Goal: Task Accomplishment & Management: Use online tool/utility

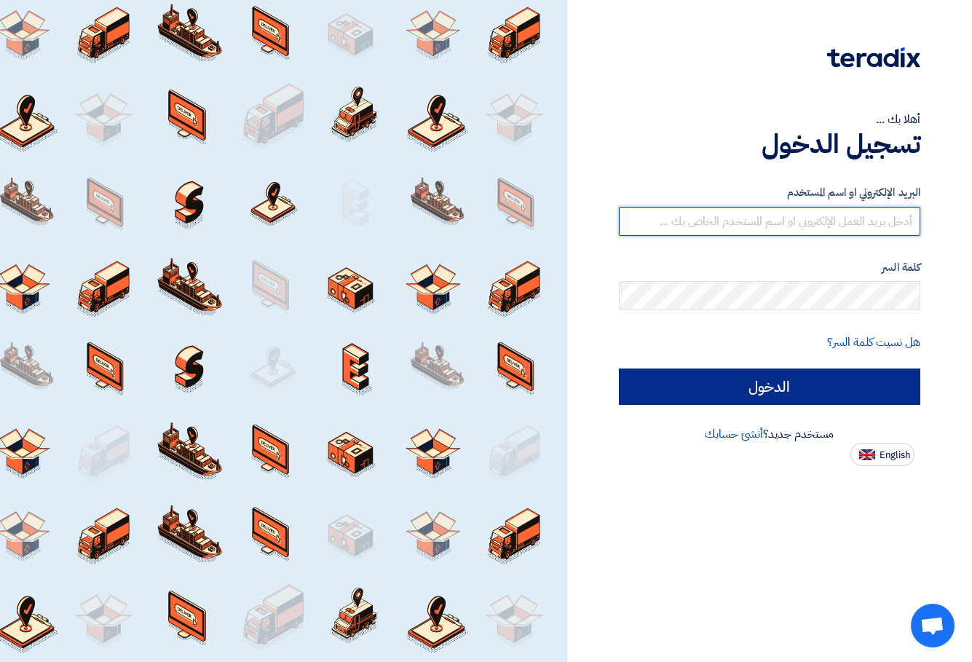
type input "[EMAIL_ADDRESS][DOMAIN_NAME]"
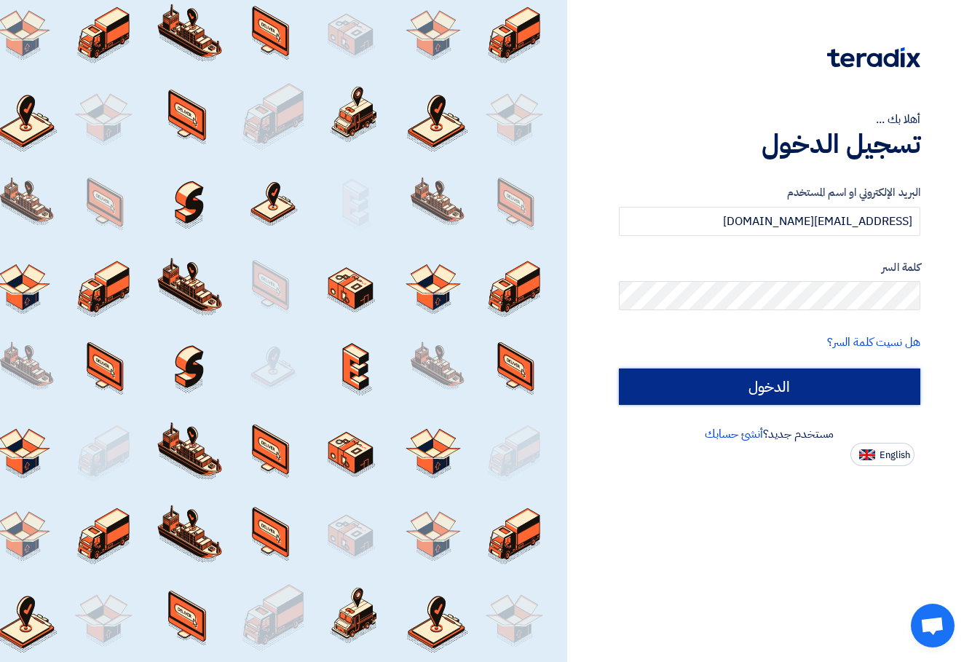
click at [768, 382] on input "الدخول" at bounding box center [770, 387] width 302 height 36
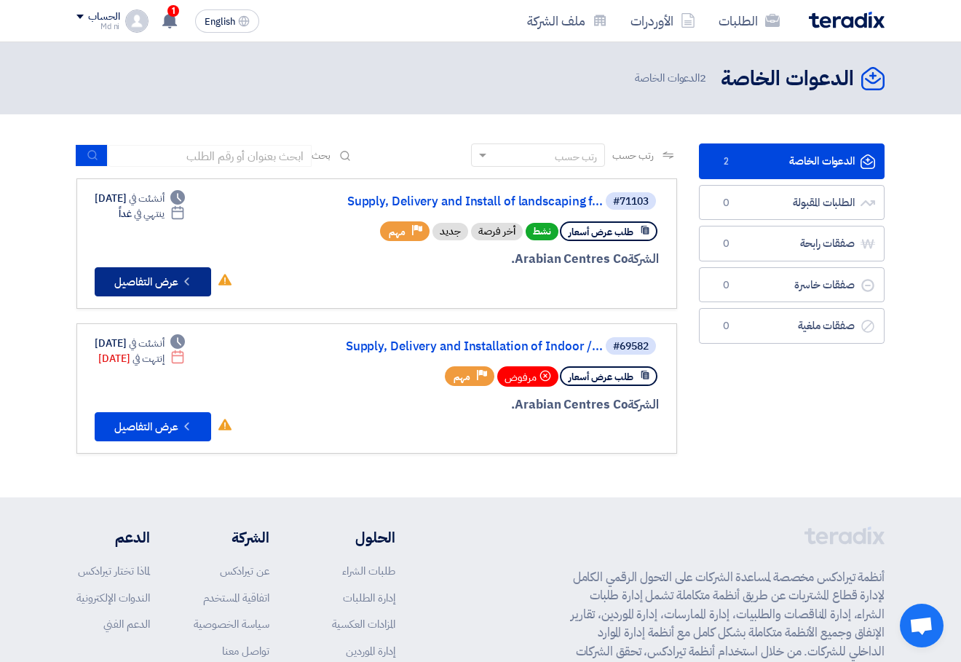
click at [133, 283] on button "Check details عرض التفاصيل" at bounding box center [153, 281] width 117 height 29
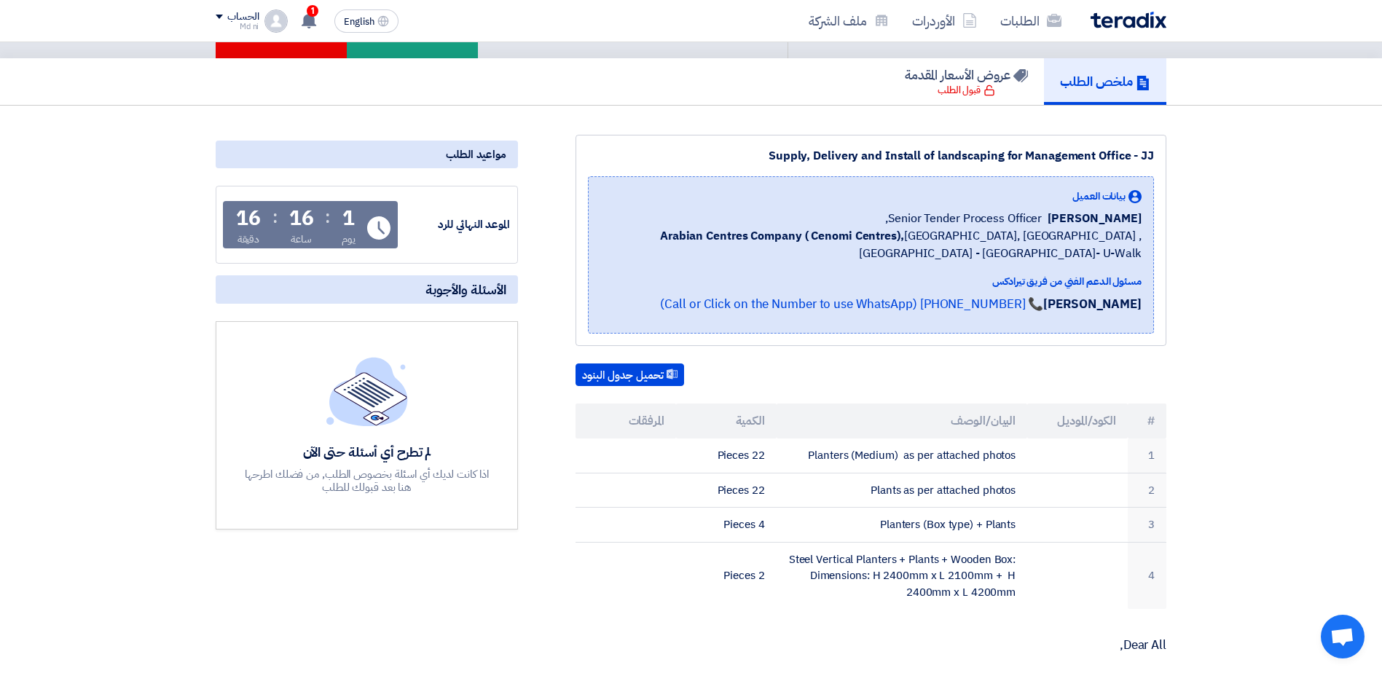
scroll to position [146, 0]
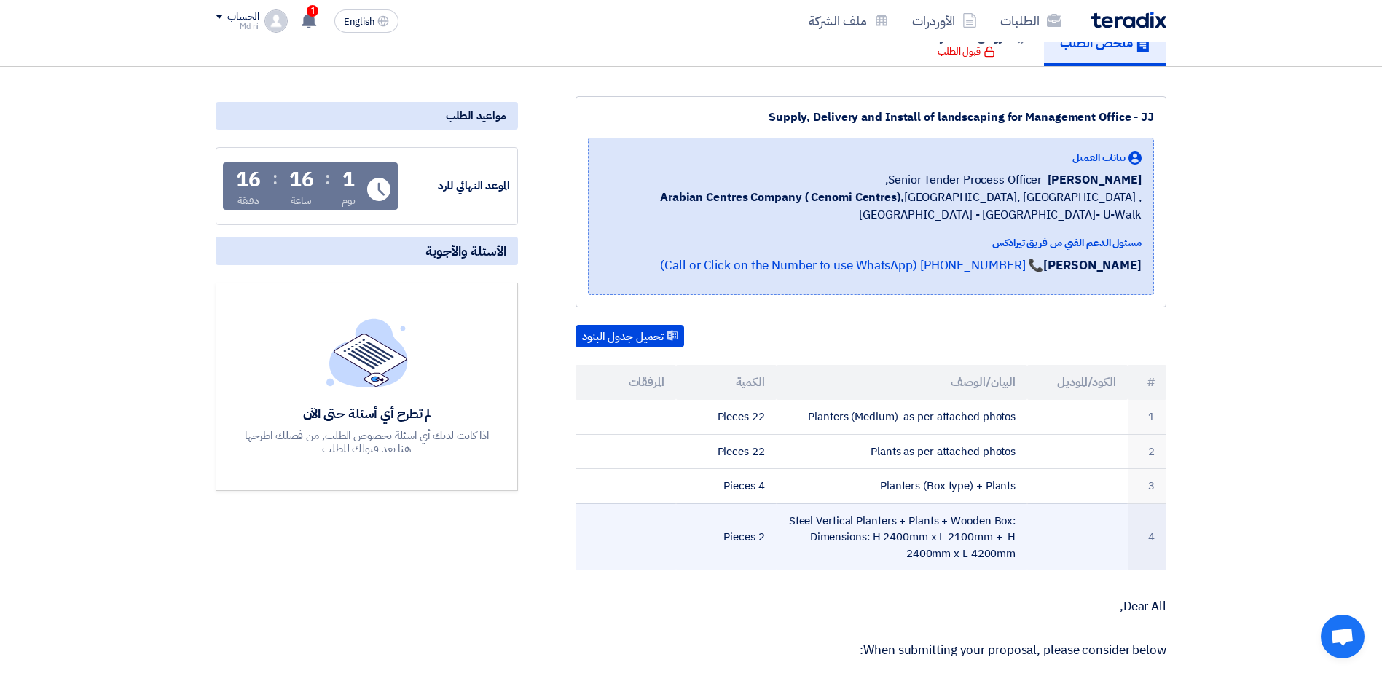
click at [948, 532] on td "Steel Vertical Planters + Plants + Wooden Box: Dimensions: H 2400mm x L 2100mm …" at bounding box center [901, 536] width 251 height 67
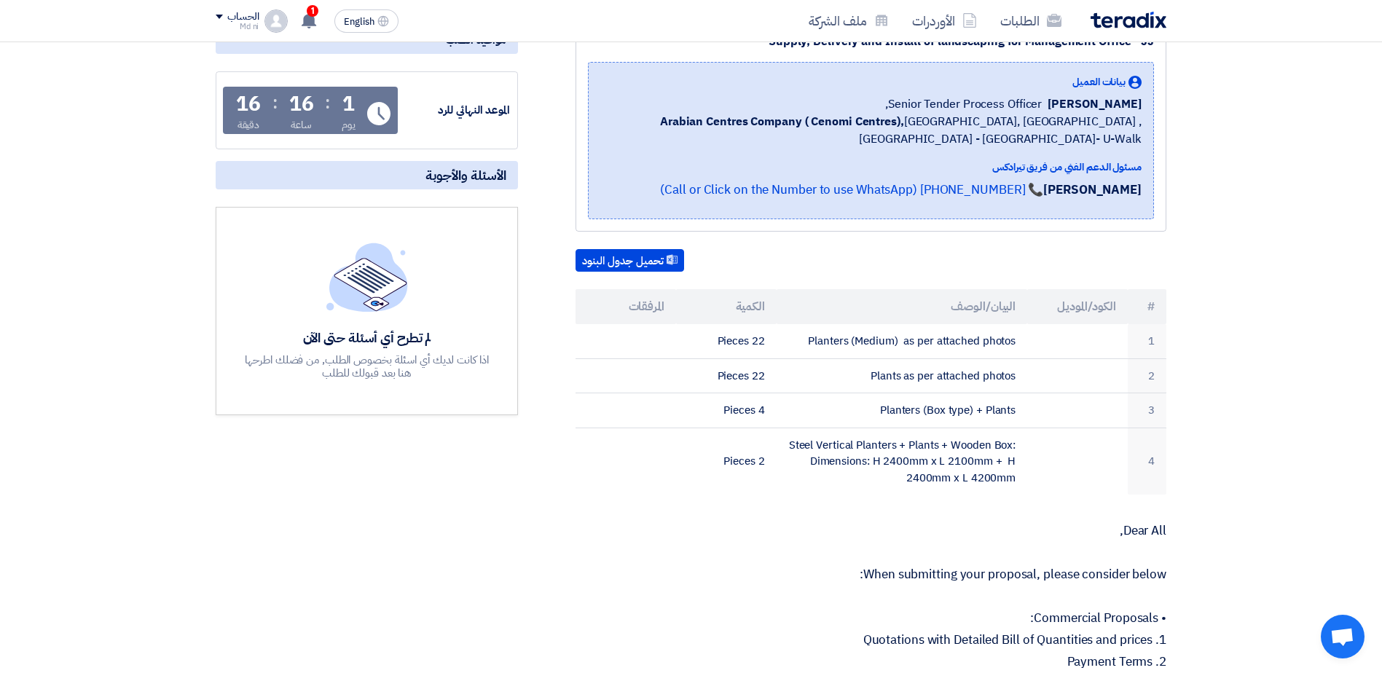
scroll to position [291, 0]
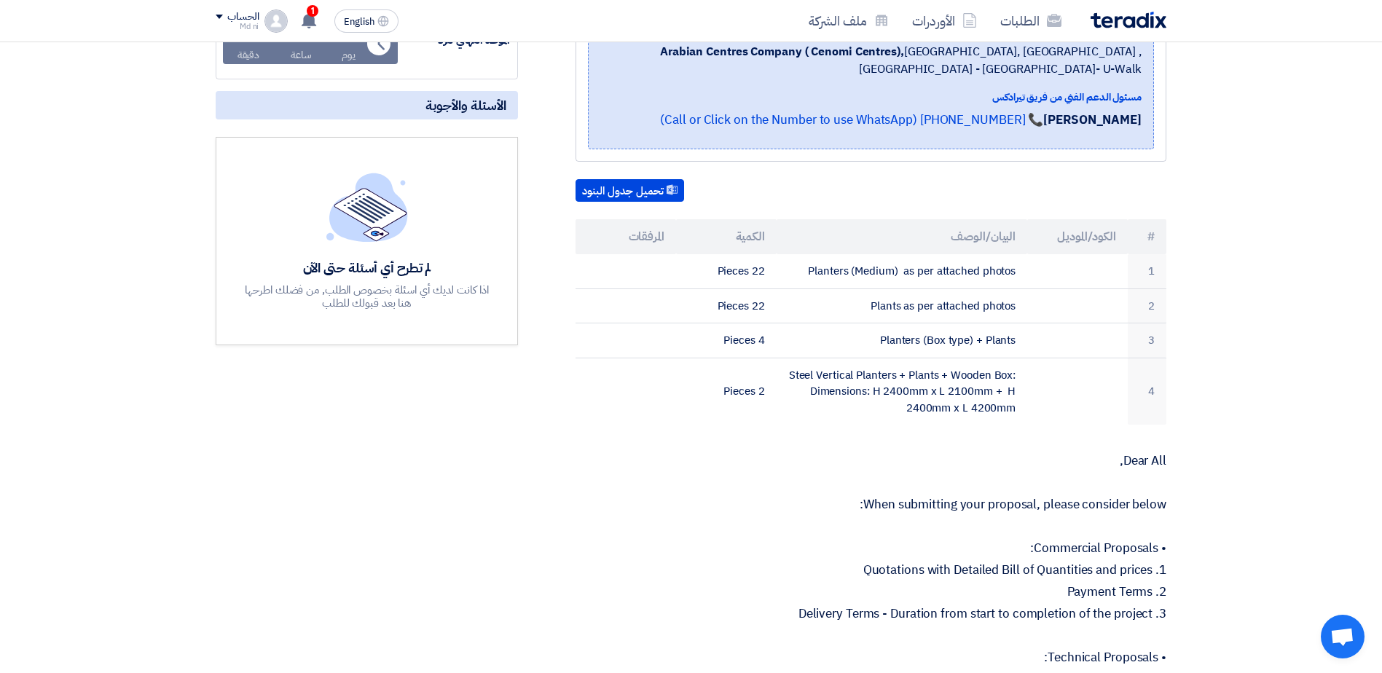
click at [972, 516] on section "Supply, Delivery and Install of landscaping for Management Office - JJ بيانات ا…" at bounding box center [691, 625] width 1382 height 1409
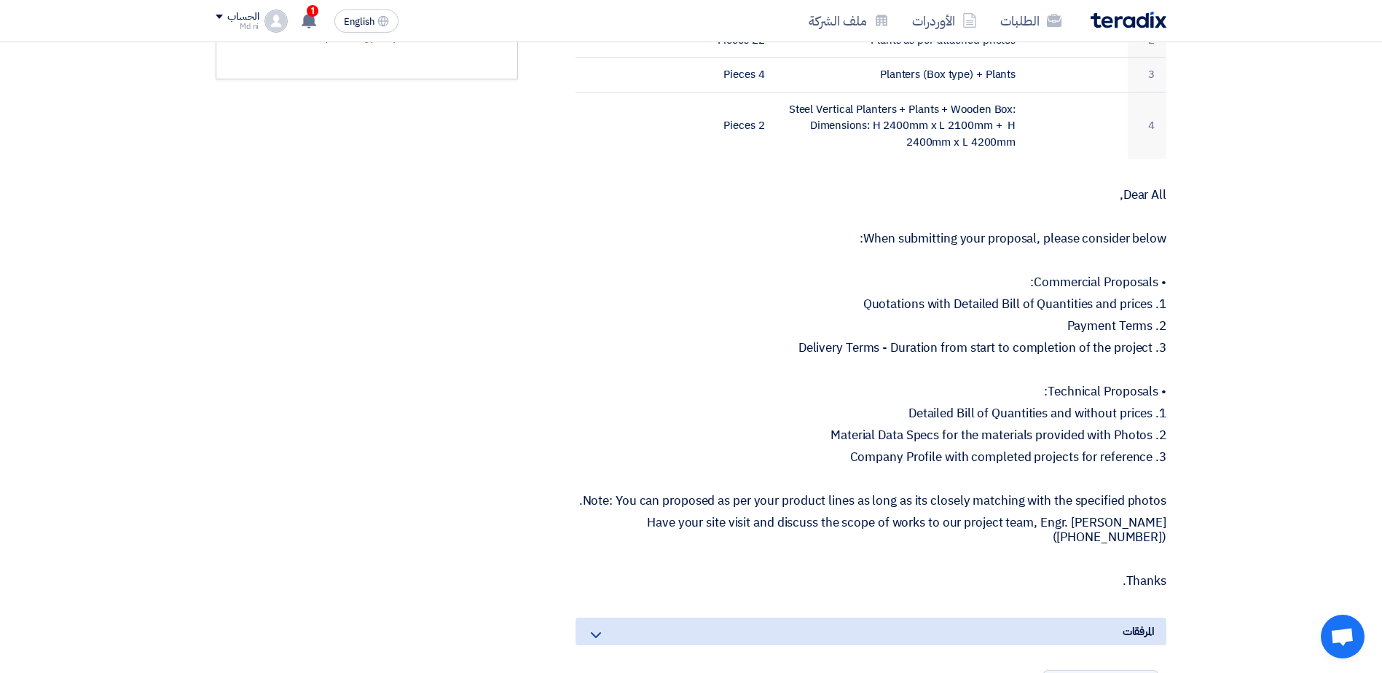
scroll to position [583, 0]
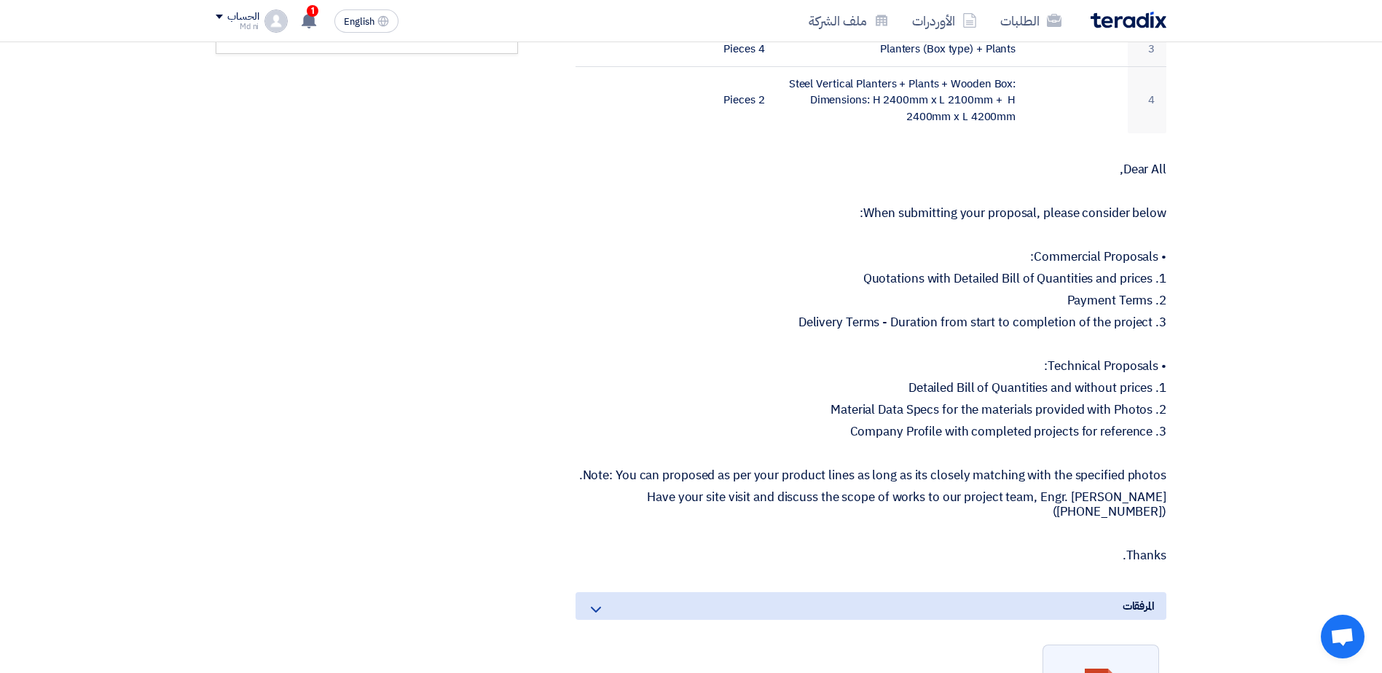
click at [972, 398] on section "Supply, Delivery and Install of landscaping for Management Office - JJ بيانات ا…" at bounding box center [691, 334] width 1382 height 1409
click at [972, 446] on section "Supply, Delivery and Install of landscaping for Management Office - JJ بيانات ا…" at bounding box center [691, 334] width 1382 height 1409
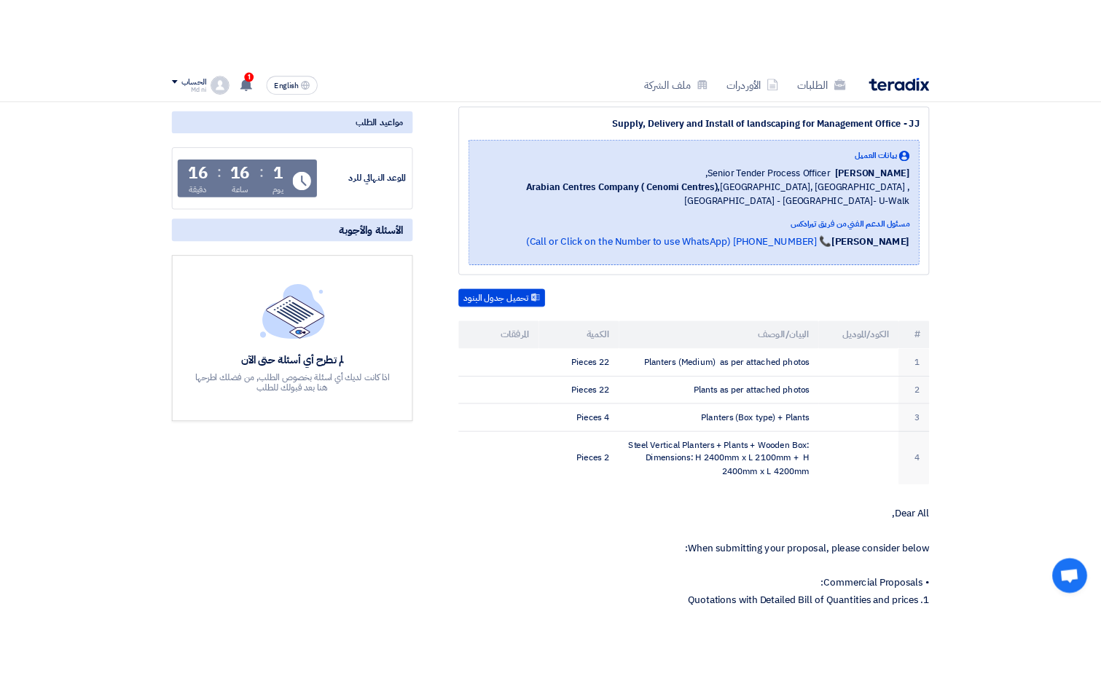
scroll to position [0, 0]
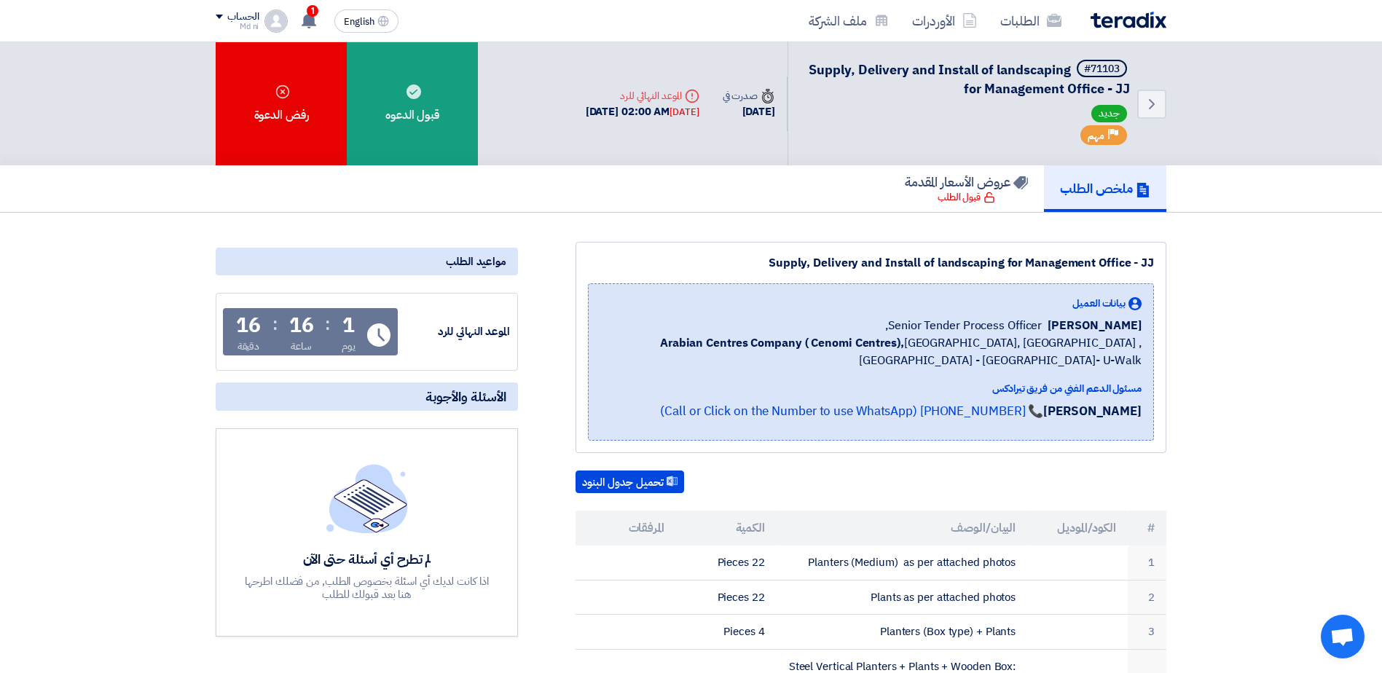
drag, startPoint x: 1259, startPoint y: 385, endPoint x: 1240, endPoint y: 248, distance: 138.3
click at [671, 481] on use at bounding box center [671, 481] width 11 height 10
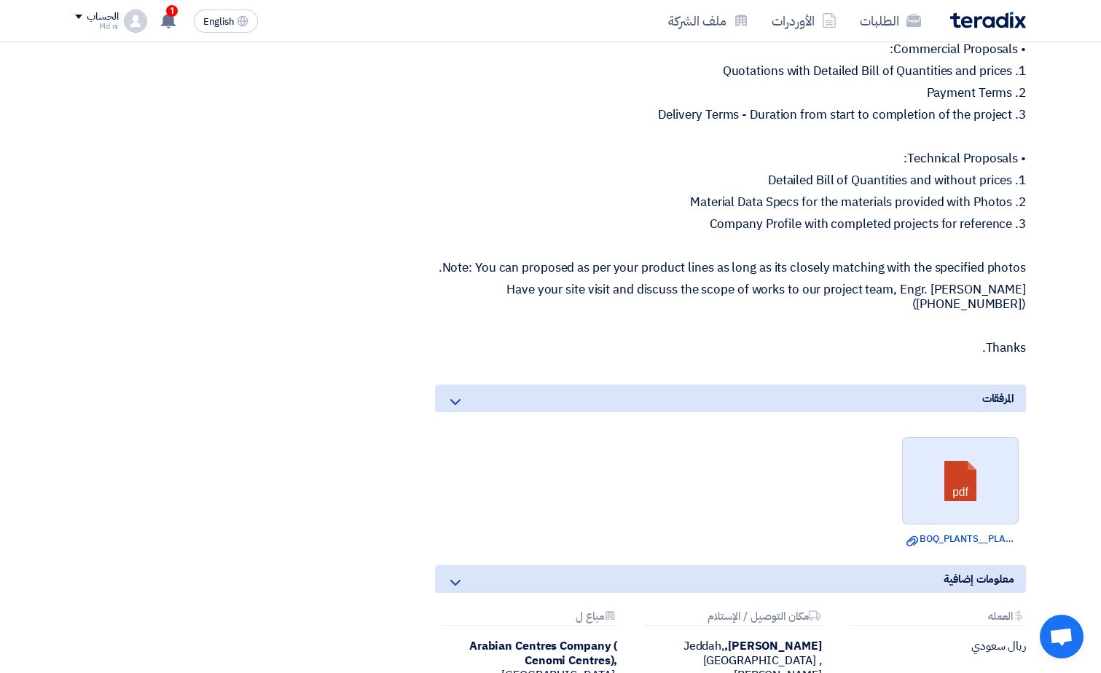
scroll to position [801, 0]
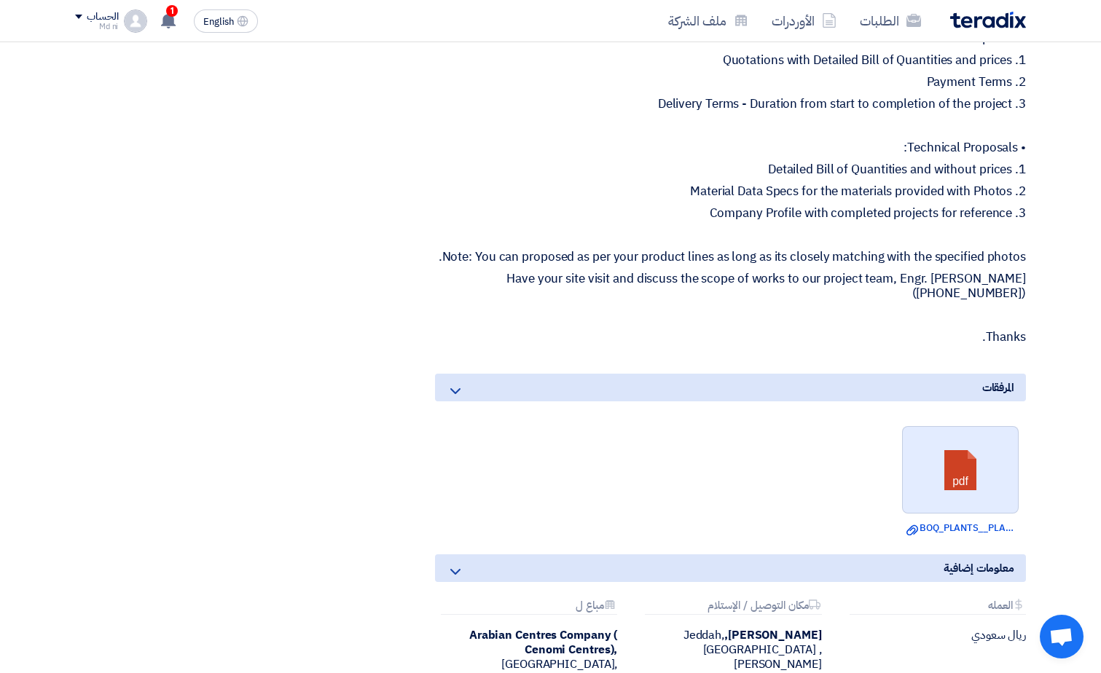
click at [972, 484] on link at bounding box center [960, 470] width 117 height 87
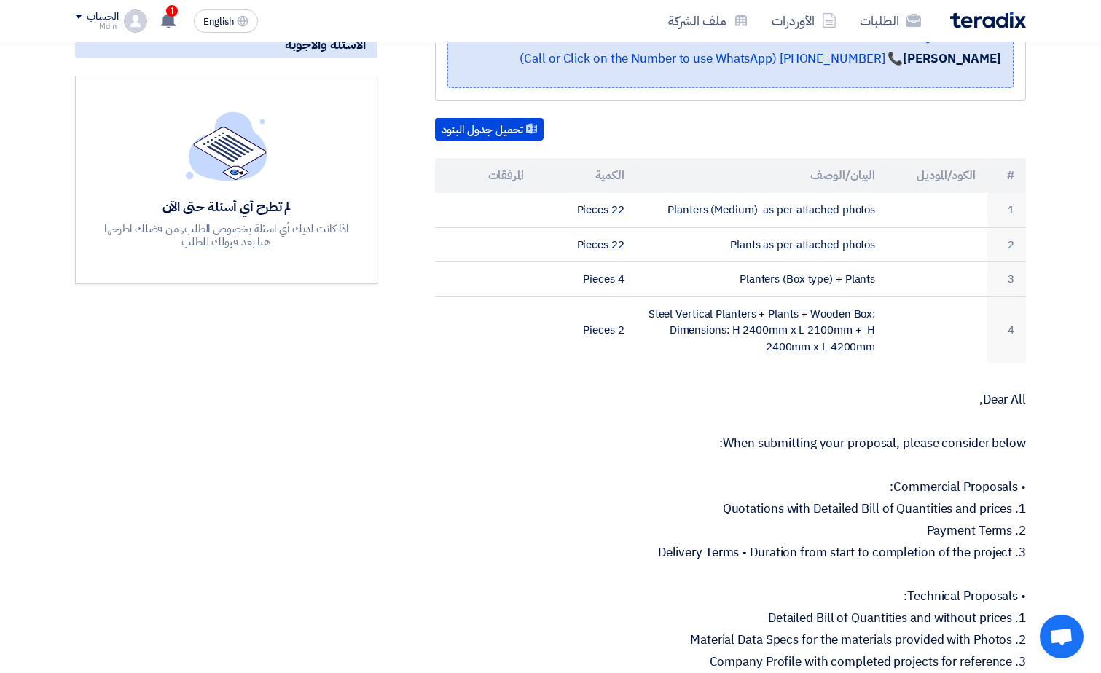
scroll to position [219, 0]
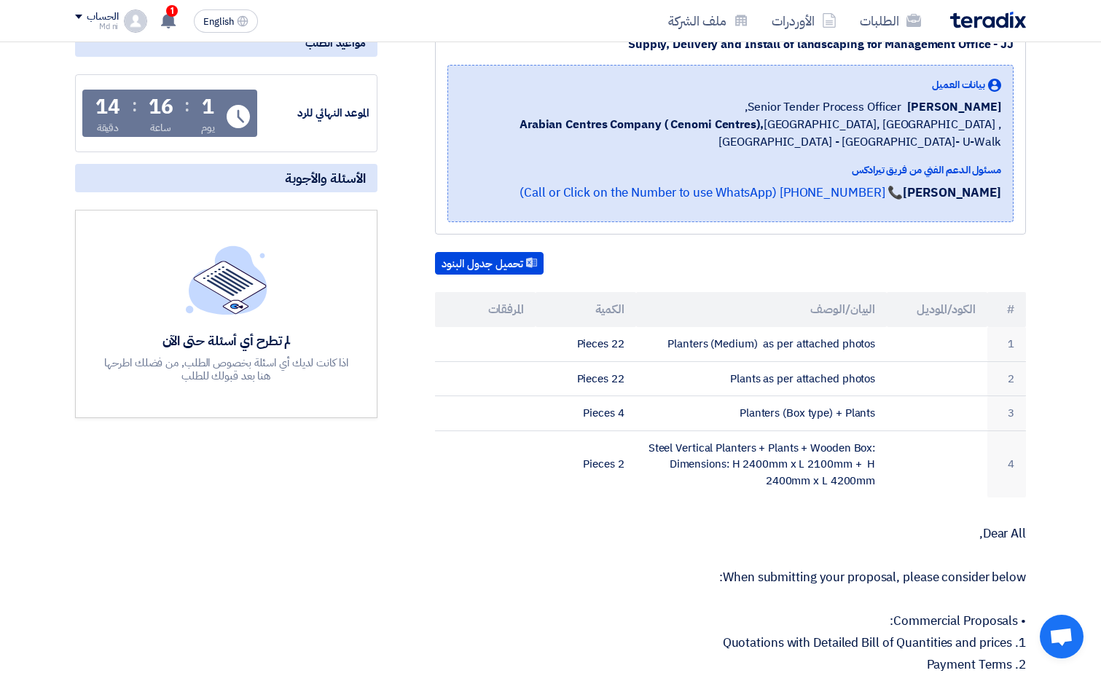
click at [762, 274] on div "تحميل جدول البنود" at bounding box center [730, 263] width 591 height 23
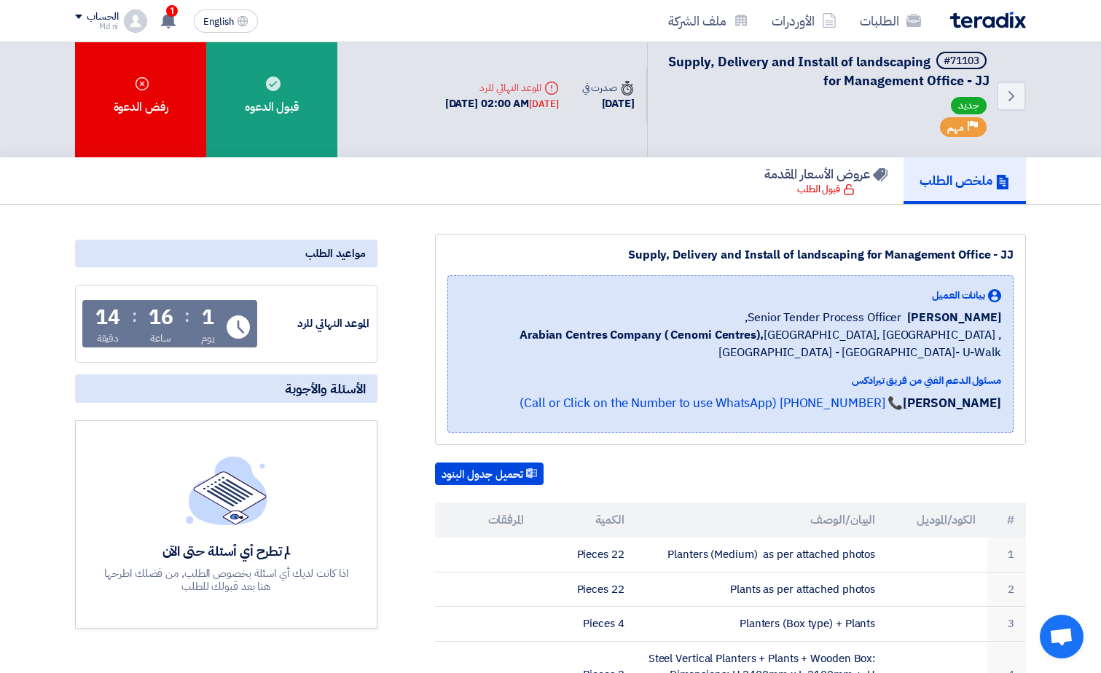
scroll to position [0, 0]
